Goal: Check status: Check status

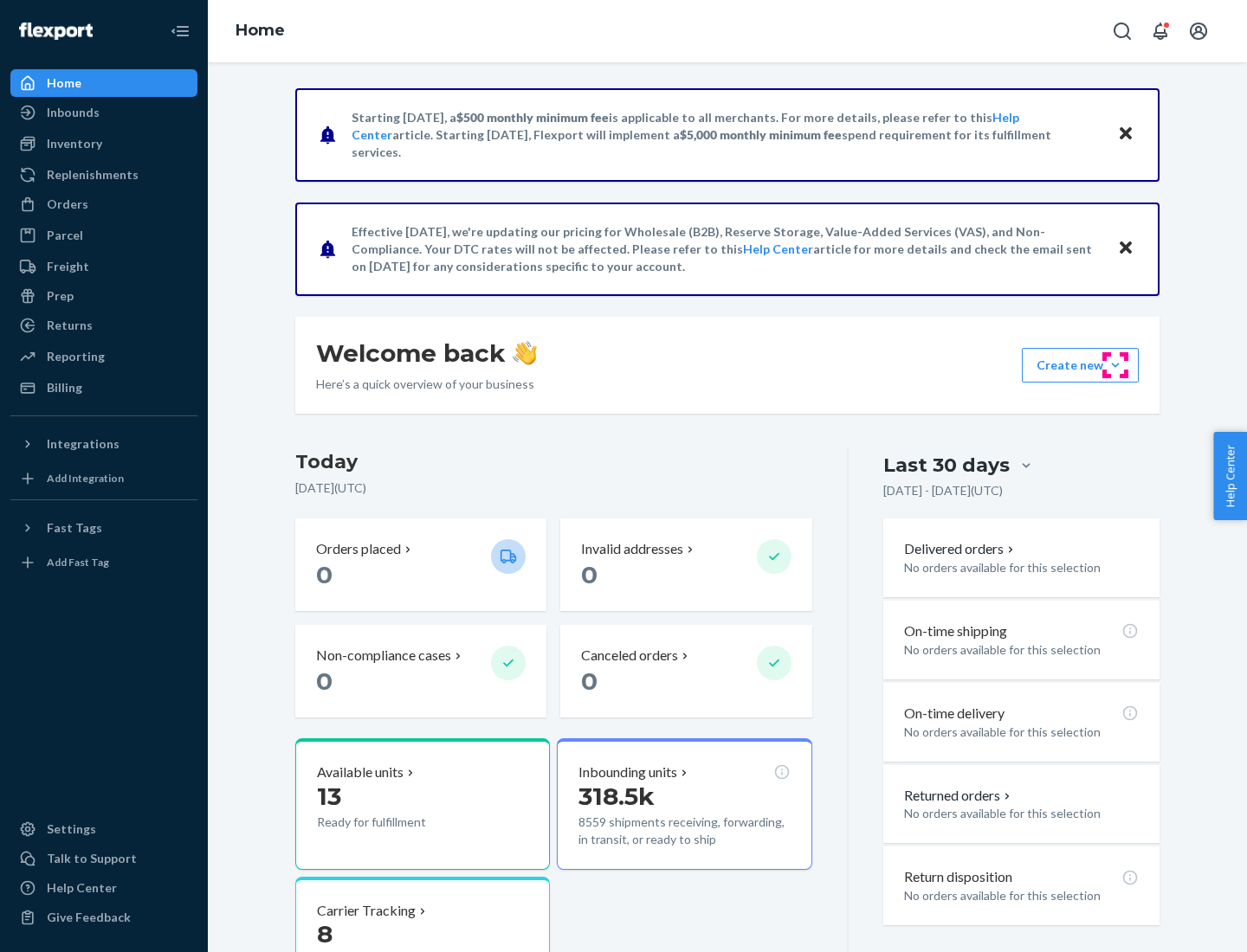
click at [1116, 365] on button "Create new Create new inbound Create new order Create new product" at bounding box center [1080, 365] width 117 height 34
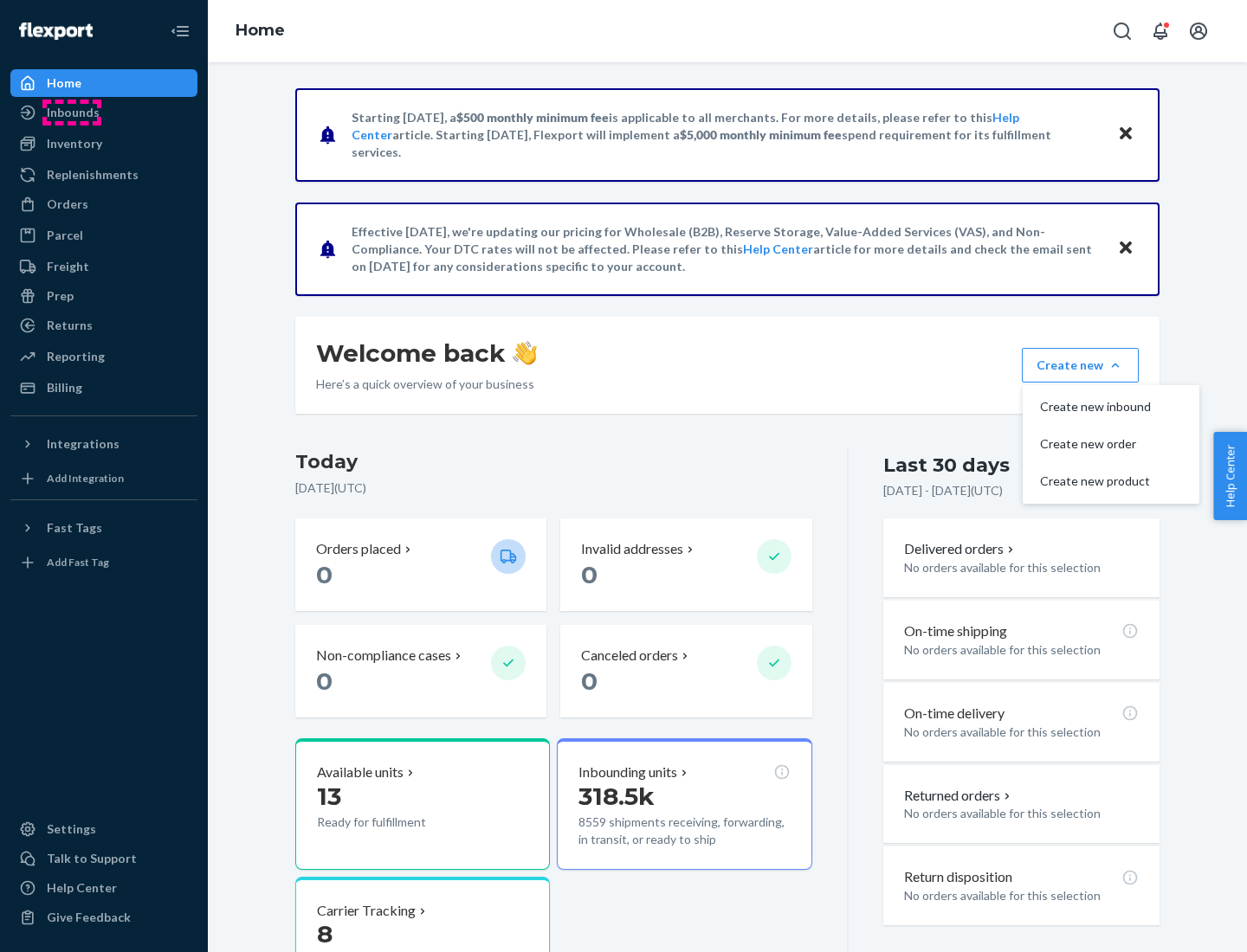
click at [72, 112] on div "Inbounds" at bounding box center [73, 112] width 53 height 17
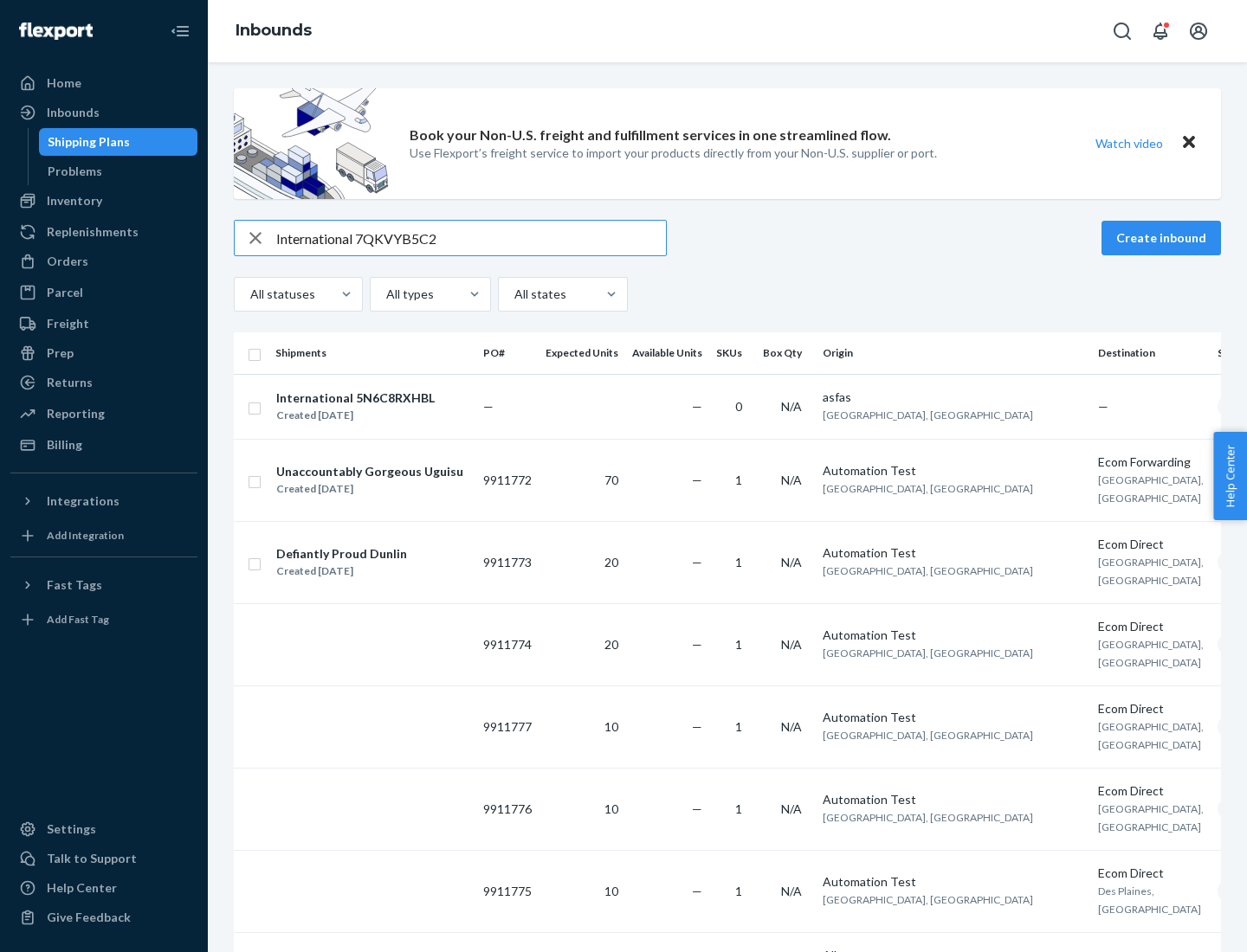
type input "International 7QKVYB5C29"
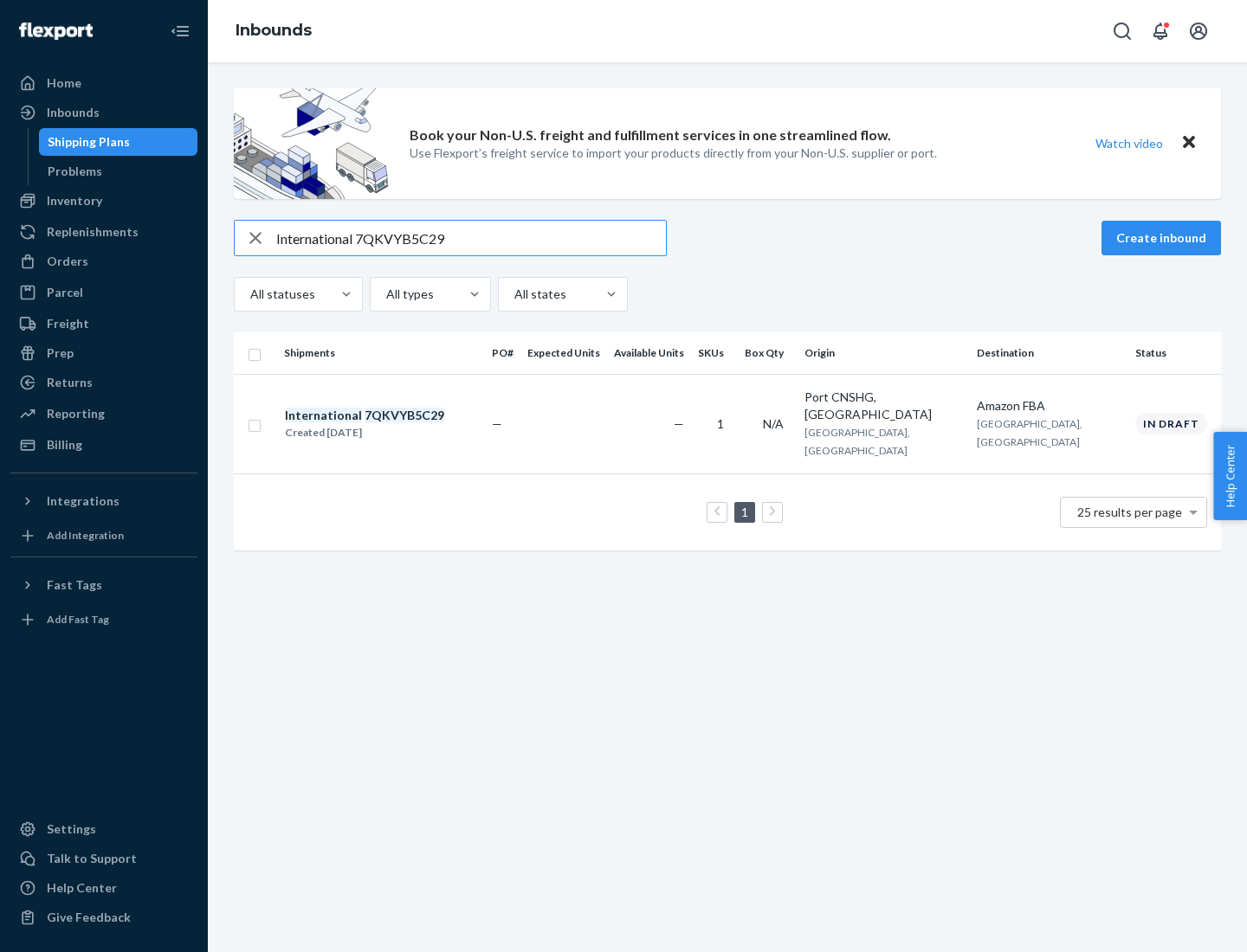
click at [394, 424] on div "Created [DATE]" at bounding box center [364, 432] width 160 height 17
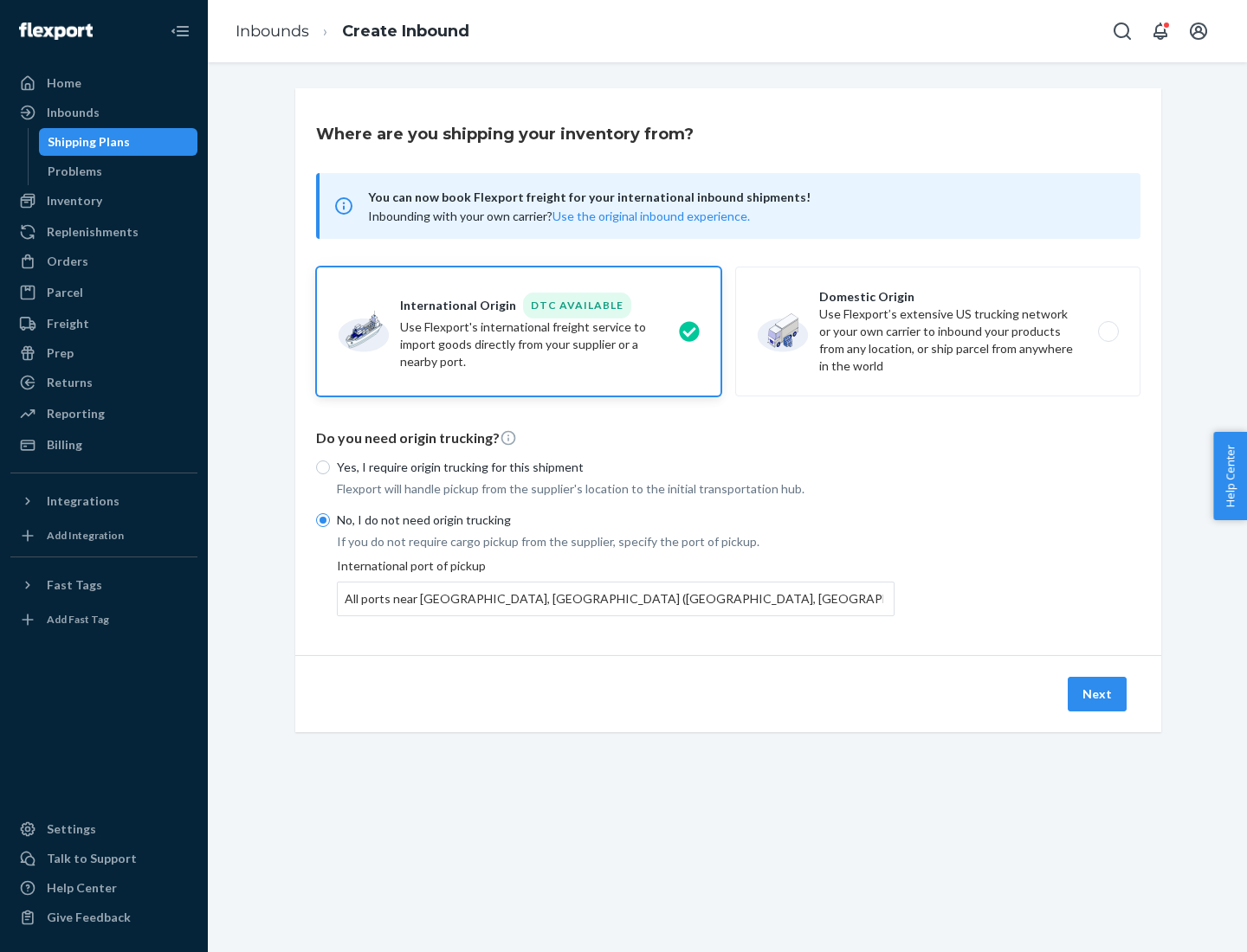
click at [1098, 694] on button "Next" at bounding box center [1097, 694] width 59 height 34
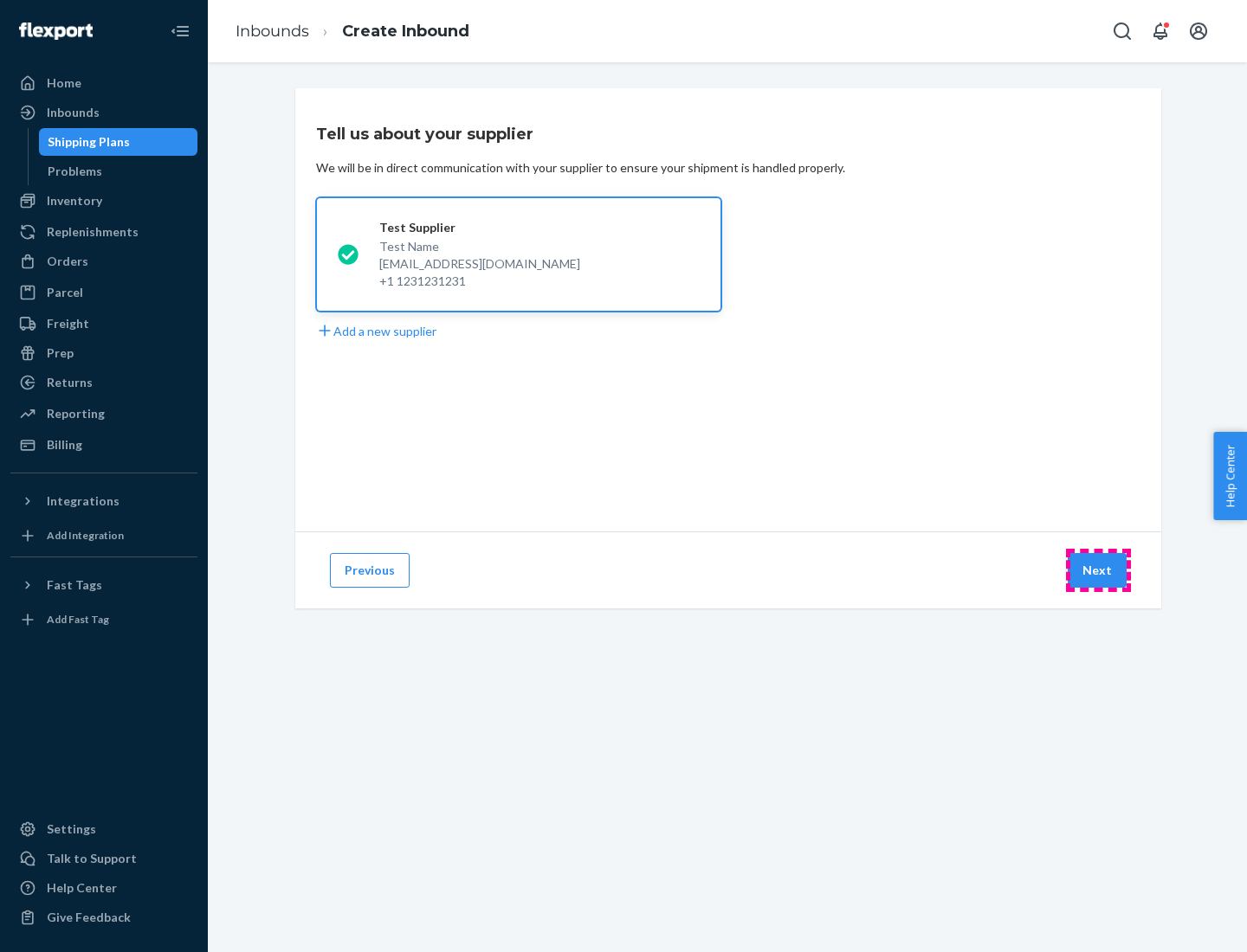
click at [1098, 571] on button "Next" at bounding box center [1097, 571] width 59 height 34
